Goal: Find specific page/section: Find specific page/section

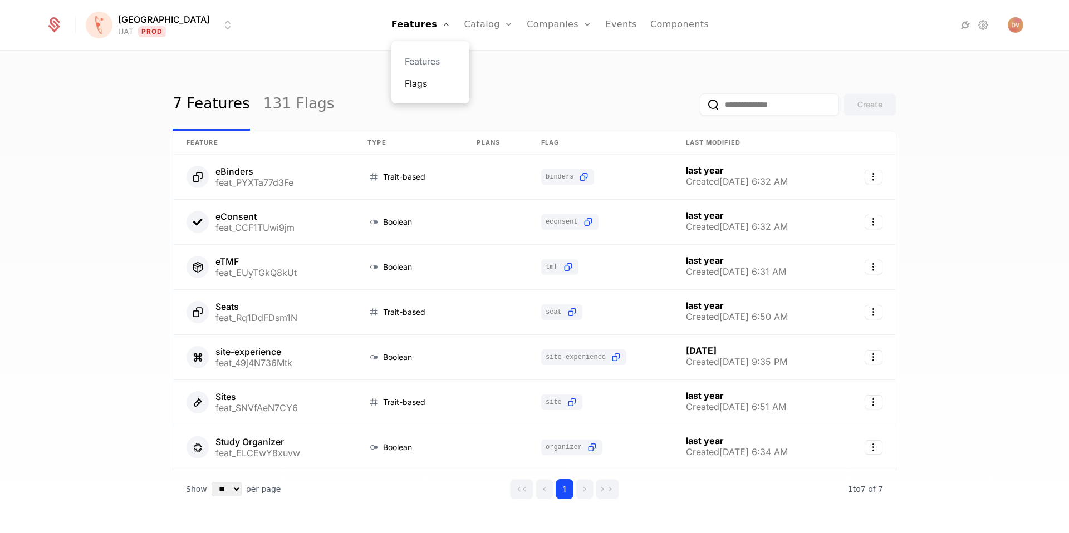
click at [405, 90] on link "Flags" at bounding box center [430, 83] width 51 height 13
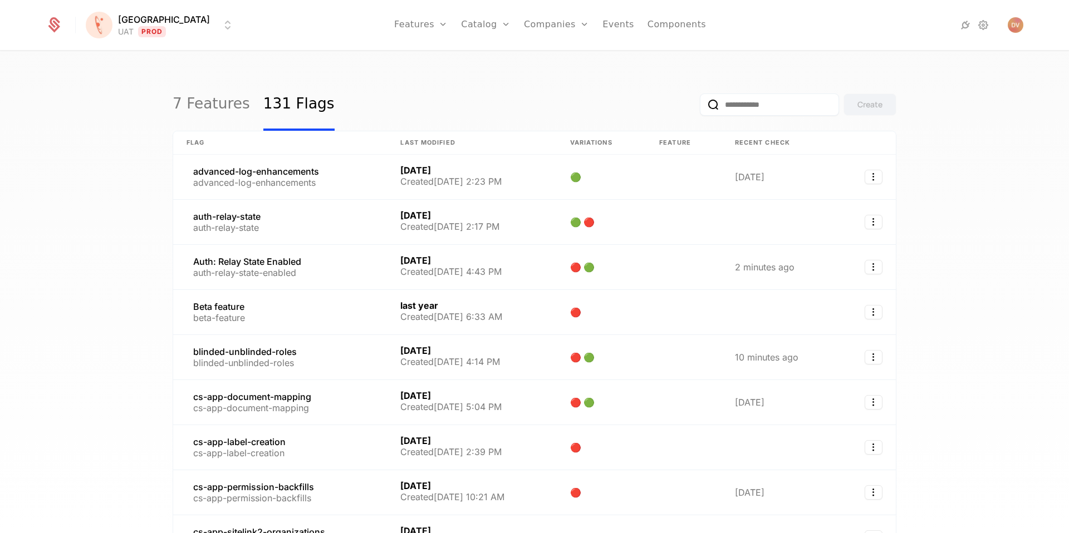
click at [736, 103] on input "email" at bounding box center [769, 105] width 139 height 22
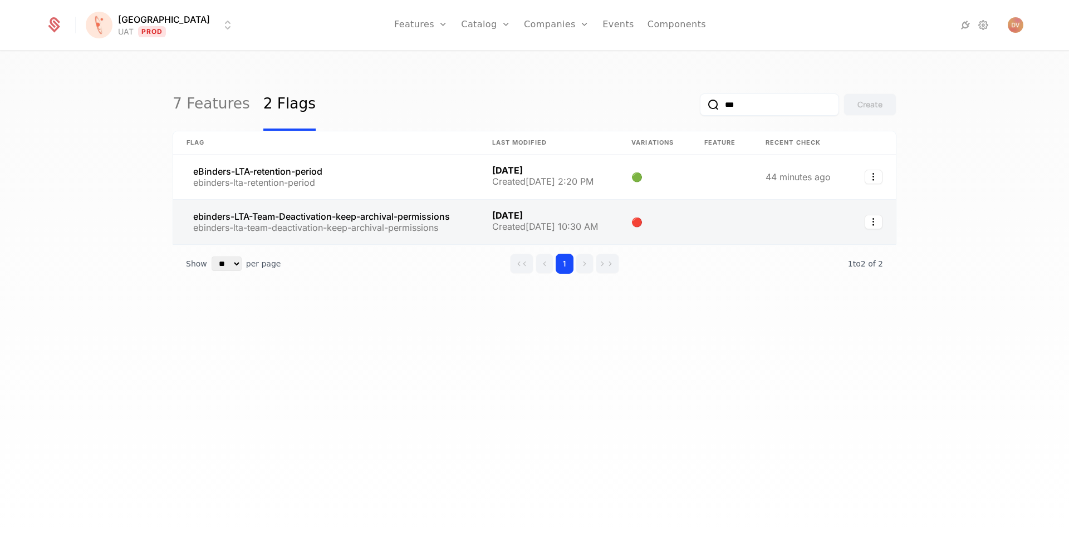
type input "***"
click at [269, 219] on link at bounding box center [326, 222] width 306 height 45
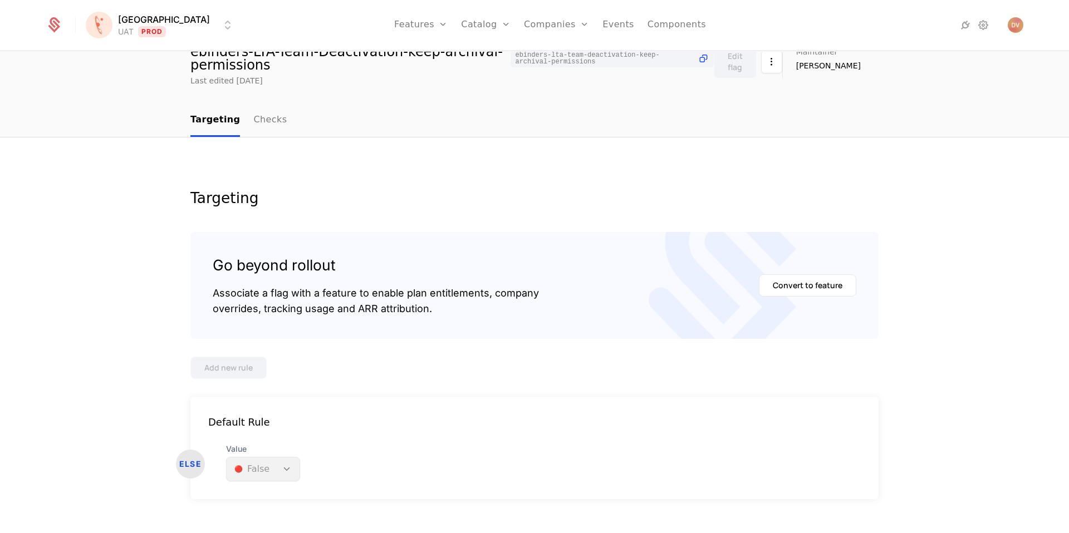
scroll to position [70, 0]
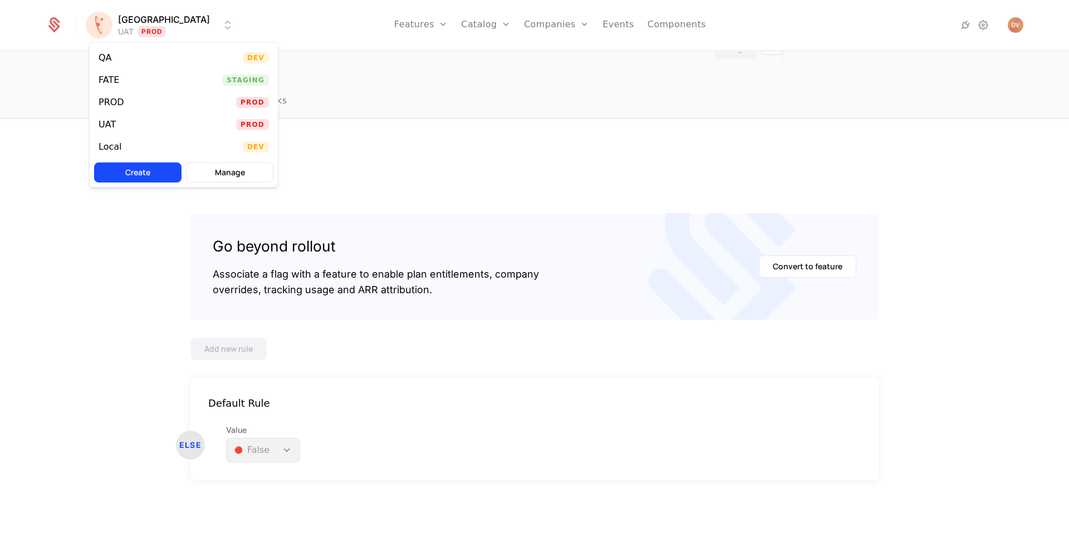
click at [158, 23] on html "[PERSON_NAME] Prod Features Features Flags Catalog Plans Add Ons Credits Config…" at bounding box center [534, 266] width 1069 height 533
click at [486, 141] on html "[PERSON_NAME] Prod Features Features Flags Catalog Plans Add Ons Credits Config…" at bounding box center [534, 266] width 1069 height 533
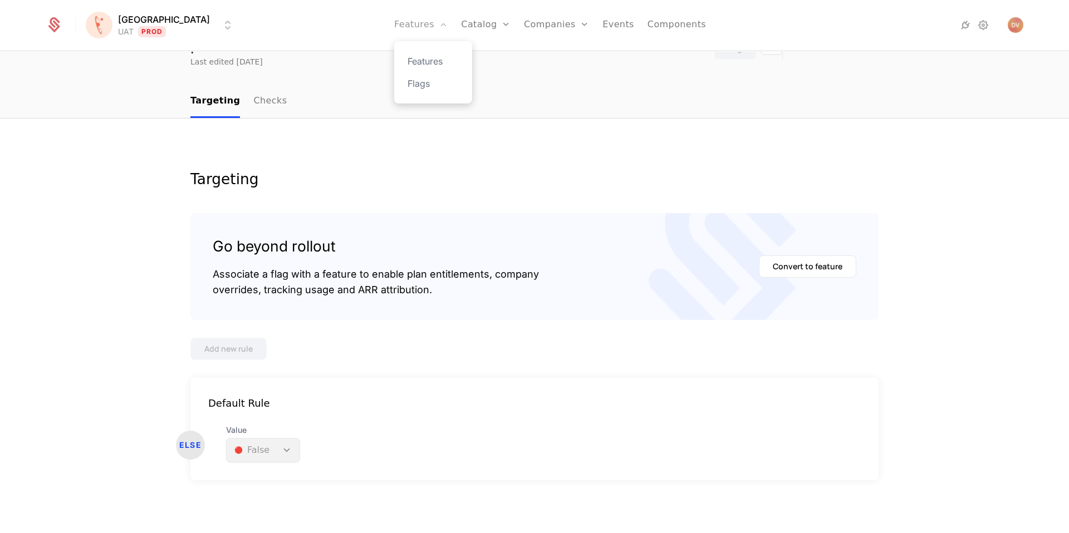
click at [410, 19] on link "Features" at bounding box center [420, 25] width 53 height 50
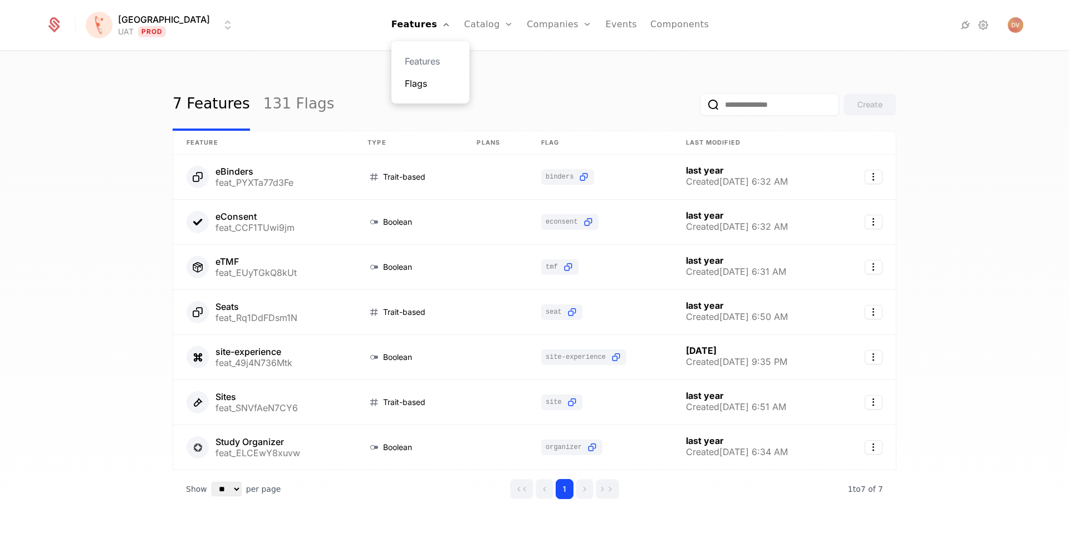
click at [408, 78] on link "Flags" at bounding box center [430, 83] width 51 height 13
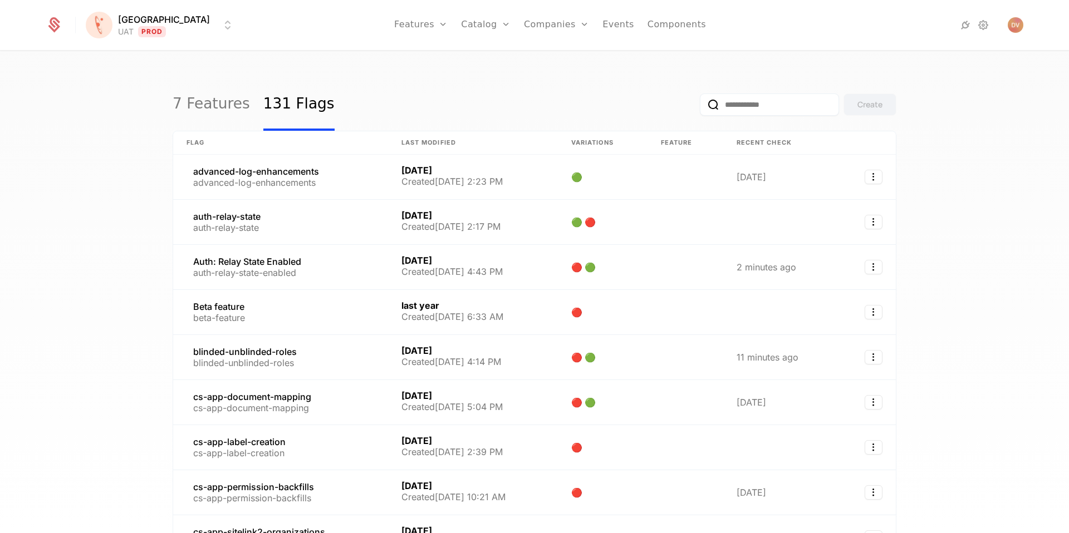
click at [762, 111] on input "email" at bounding box center [769, 105] width 139 height 22
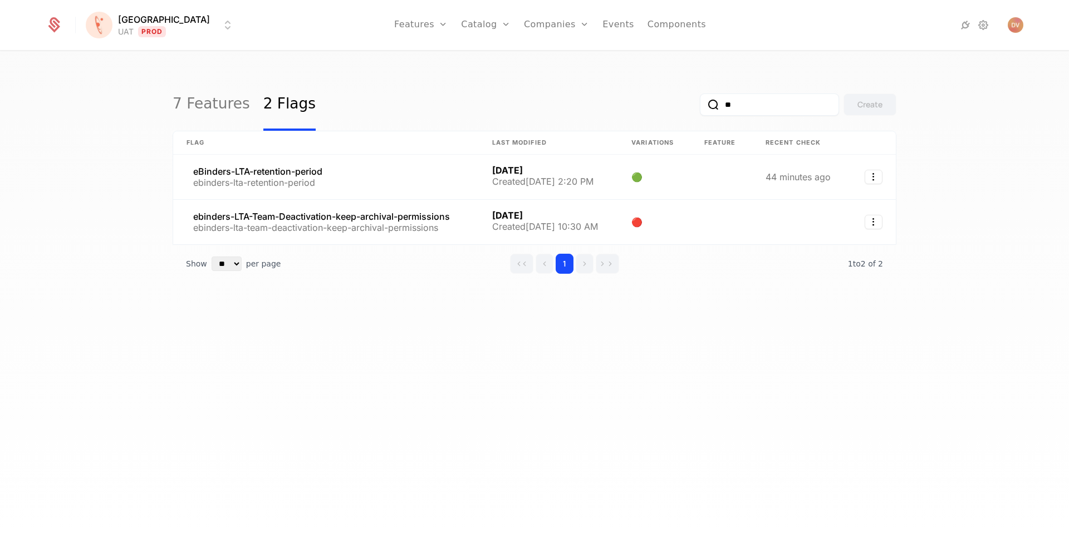
type input "*"
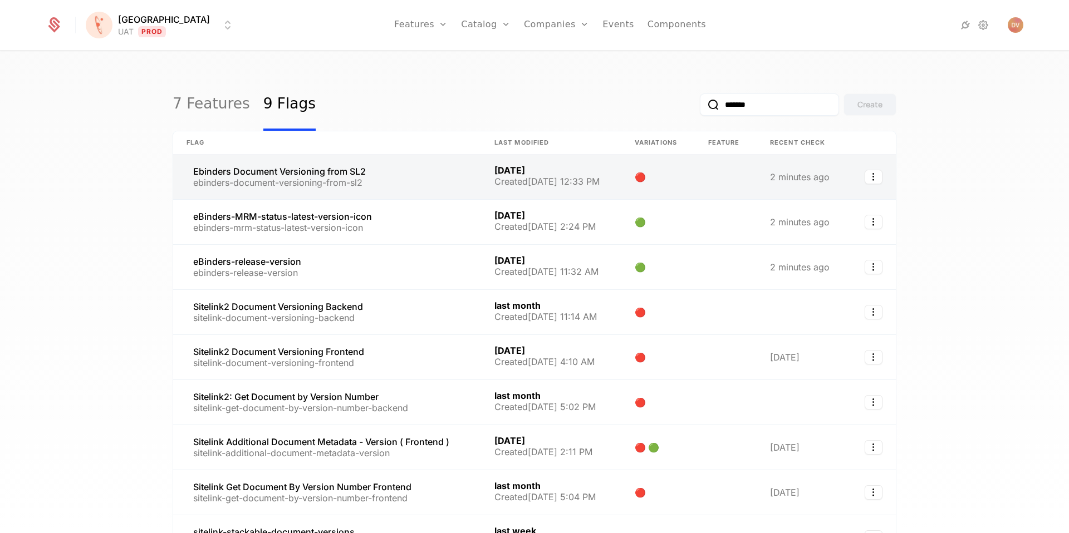
type input "*******"
click at [251, 171] on link at bounding box center [327, 177] width 308 height 45
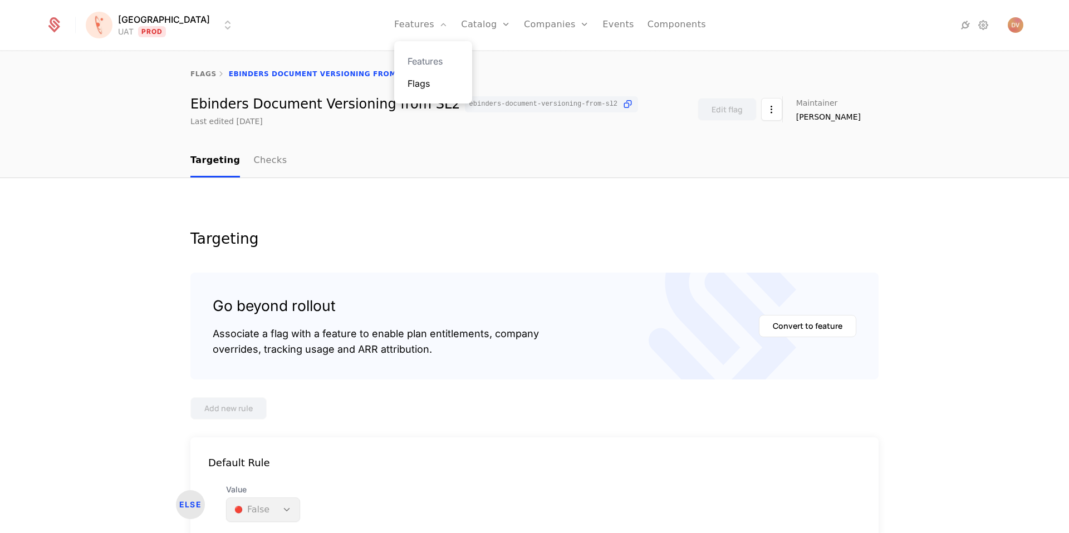
click at [408, 81] on link "Flags" at bounding box center [433, 83] width 51 height 13
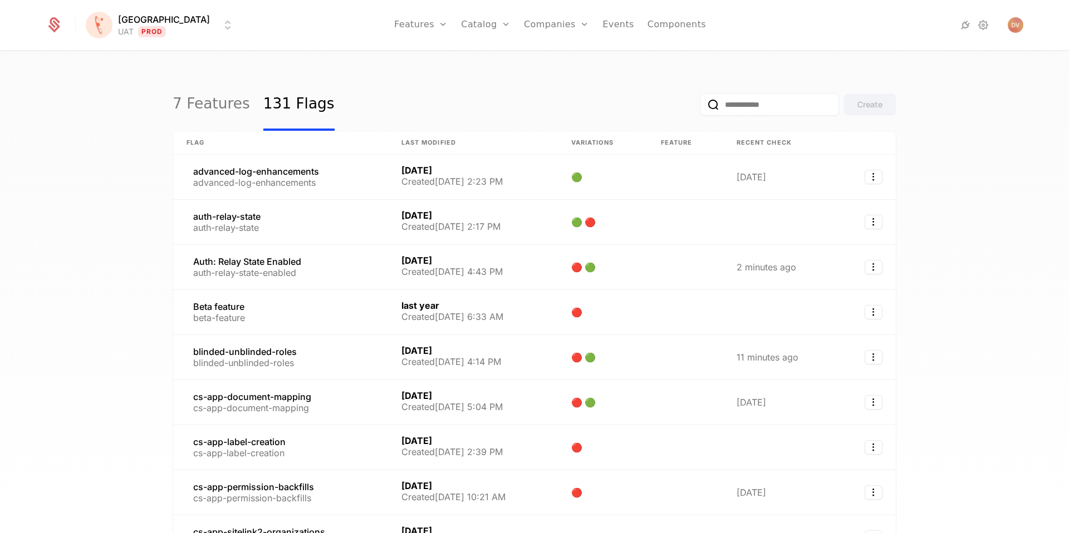
click at [786, 106] on input "email" at bounding box center [769, 105] width 139 height 22
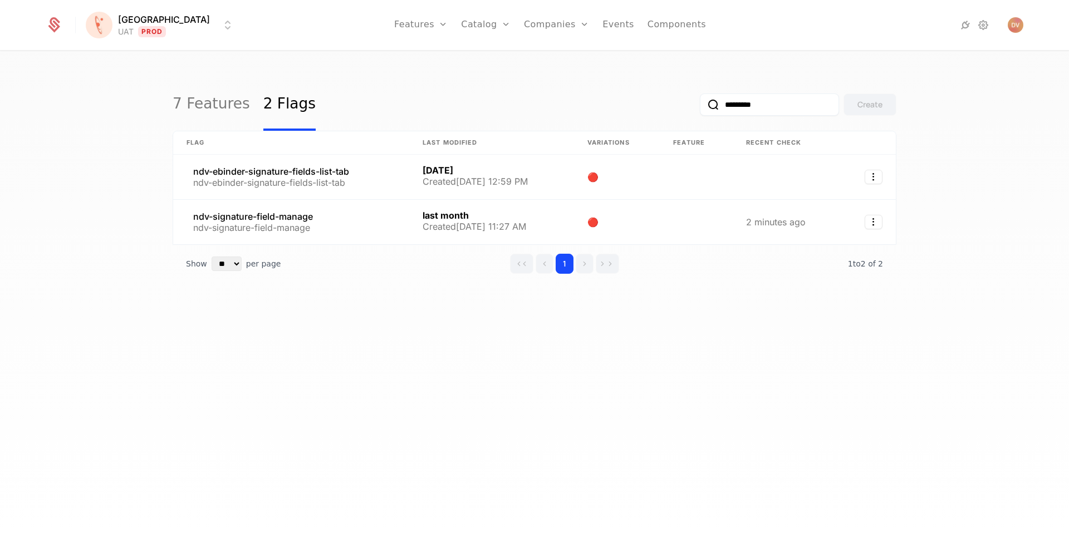
type input "*********"
click at [700, 107] on button "submit" at bounding box center [700, 107] width 0 height 0
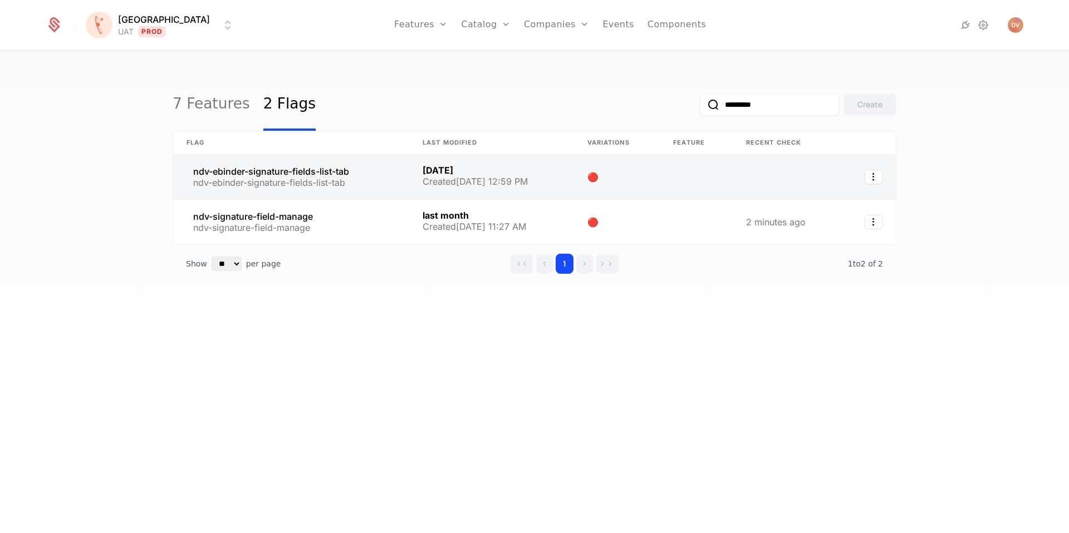
click at [239, 173] on link at bounding box center [291, 177] width 236 height 45
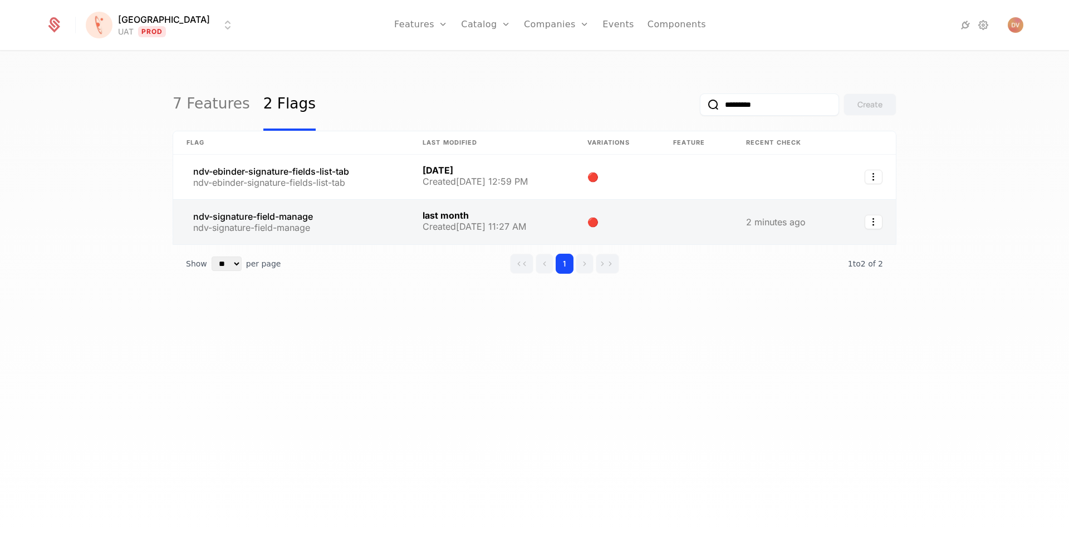
click at [271, 227] on link at bounding box center [291, 222] width 236 height 45
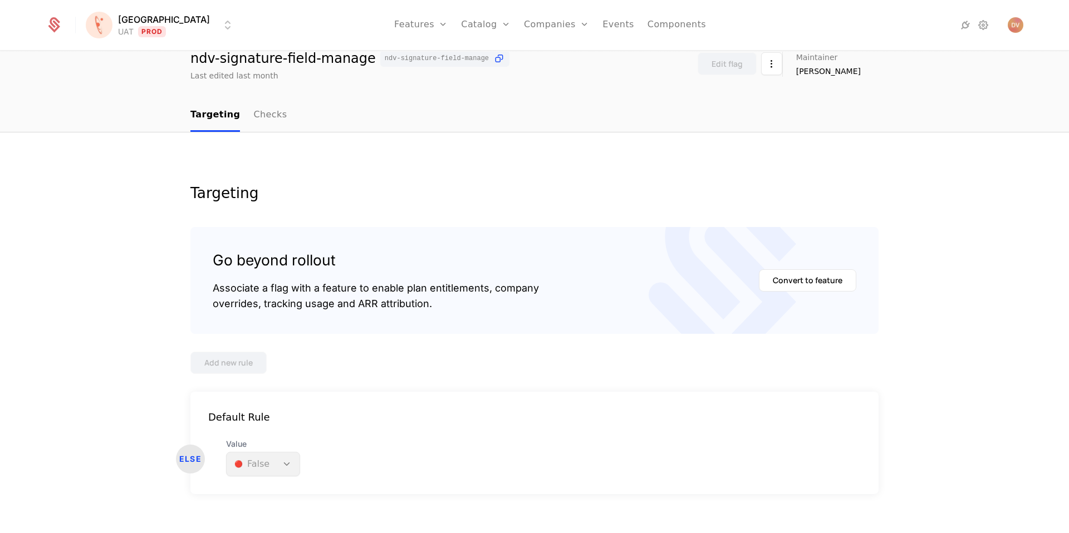
scroll to position [60, 0]
